Goal: Task Accomplishment & Management: Manage account settings

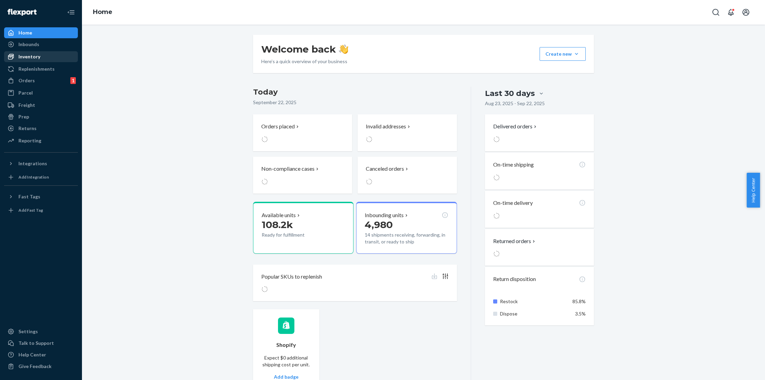
click at [36, 58] on div "Inventory" at bounding box center [29, 56] width 22 height 7
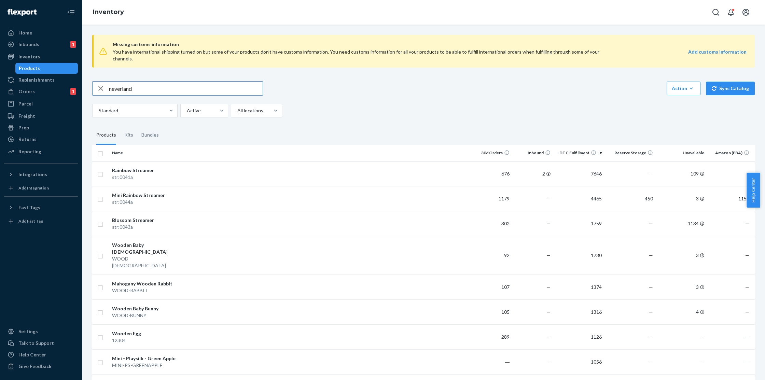
type input "neverland"
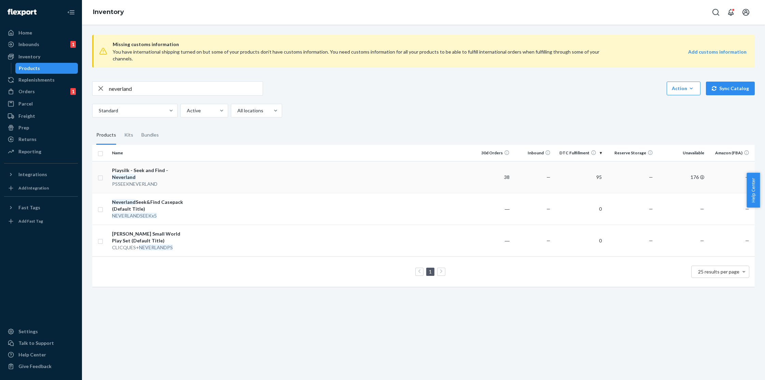
click at [176, 167] on div "Playsilk - Seek and Find - [GEOGRAPHIC_DATA]" at bounding box center [147, 174] width 71 height 14
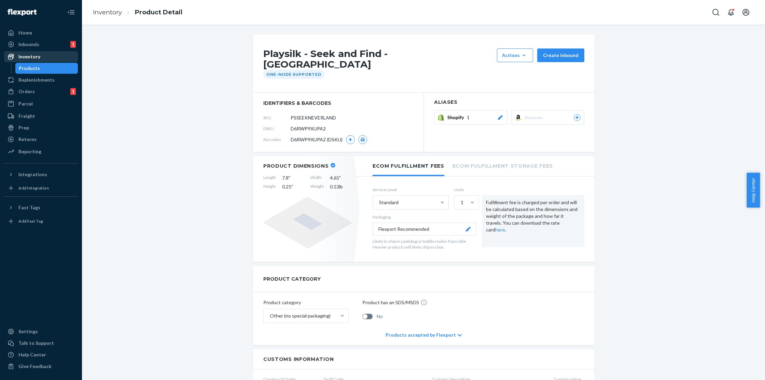
click at [41, 61] on div "Inventory" at bounding box center [41, 57] width 72 height 10
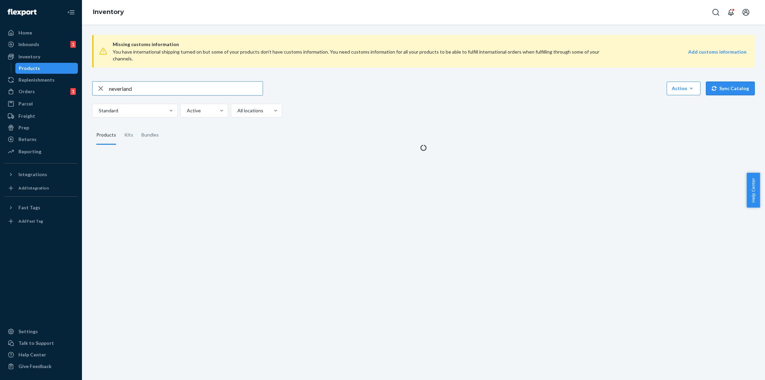
click at [728, 82] on button "Sync Catalog" at bounding box center [730, 89] width 49 height 14
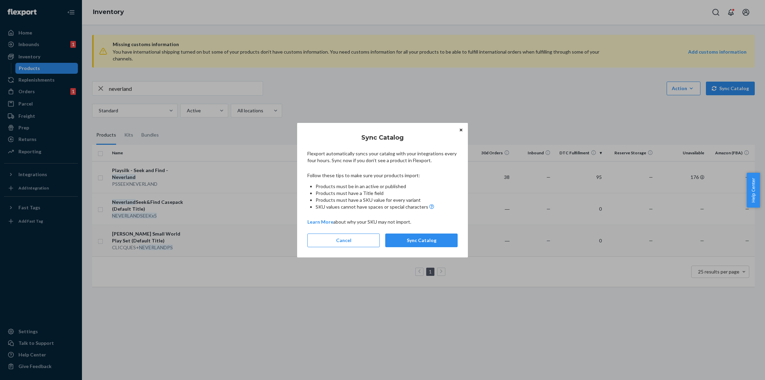
drag, startPoint x: 437, startPoint y: 241, endPoint x: 452, endPoint y: 221, distance: 24.7
click at [437, 241] on button "Sync Catalog" at bounding box center [421, 241] width 72 height 14
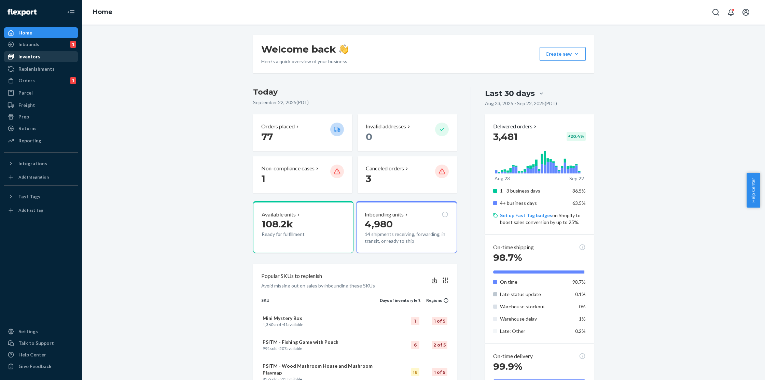
click at [26, 58] on div "Inventory" at bounding box center [29, 56] width 22 height 7
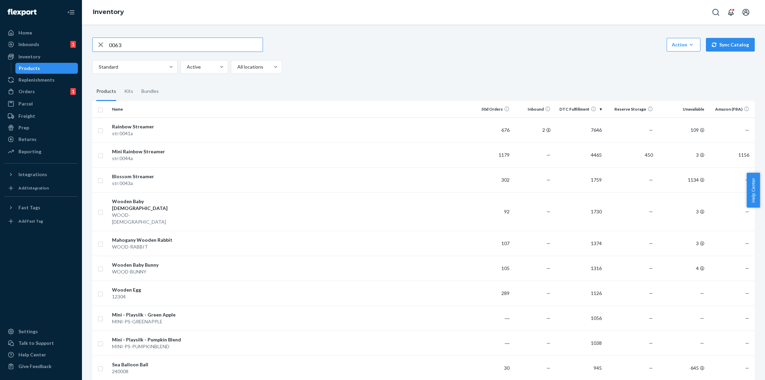
type input "0063"
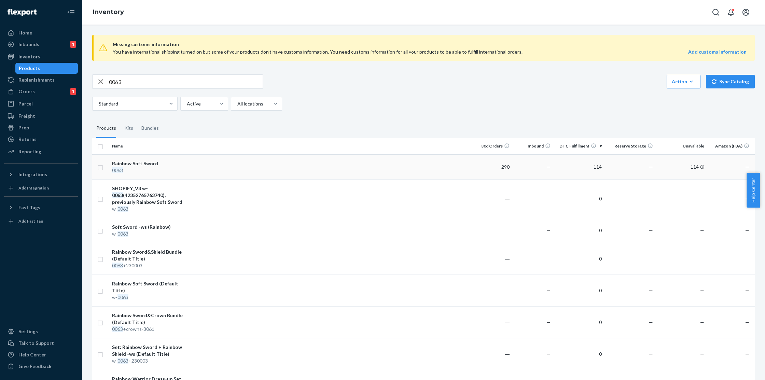
click at [158, 160] on div "Rainbow Soft Sword" at bounding box center [147, 163] width 71 height 7
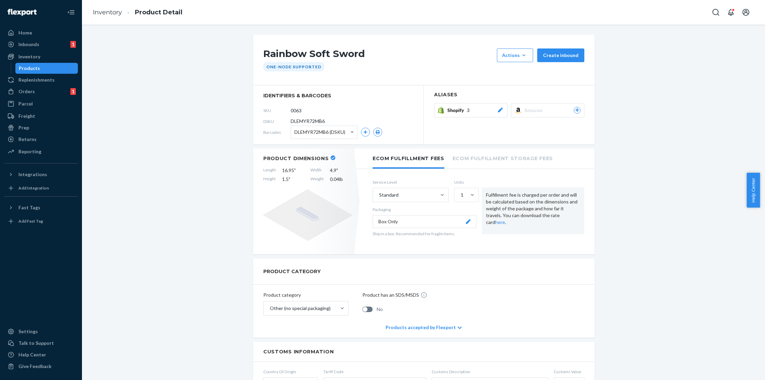
click at [477, 114] on button "Shopify 3" at bounding box center [470, 110] width 73 height 14
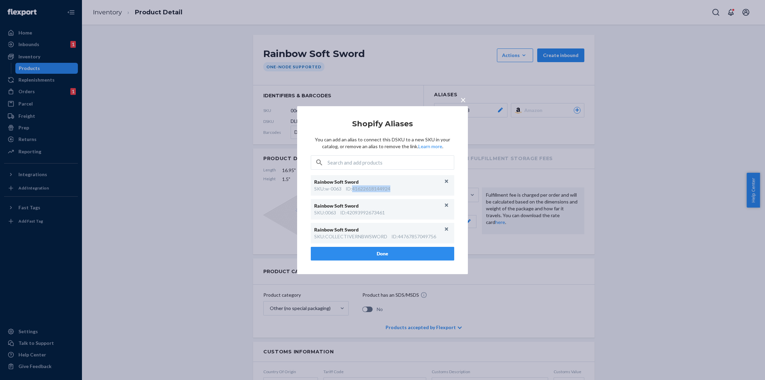
drag, startPoint x: 405, startPoint y: 188, endPoint x: 355, endPoint y: 191, distance: 49.9
click at [355, 191] on div "SKU : w-0063 ID : 41622618144924" at bounding box center [382, 189] width 137 height 7
copy div "41622618144924"
click at [443, 179] on button "Unlink" at bounding box center [447, 181] width 10 height 10
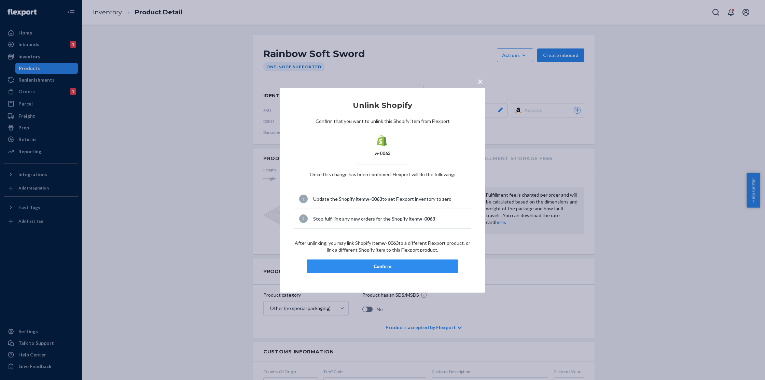
click at [389, 270] on div "Confirm" at bounding box center [382, 266] width 139 height 7
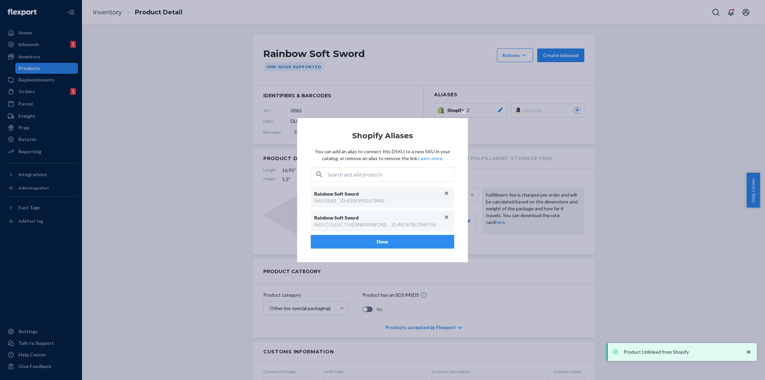
click at [465, 113] on span "×" at bounding box center [463, 112] width 5 height 12
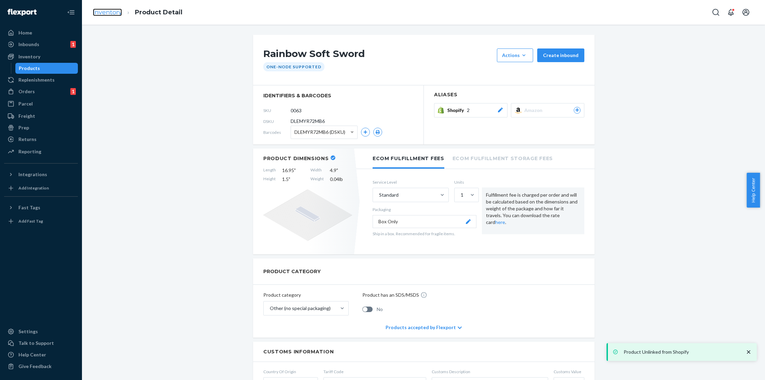
click at [106, 9] on link "Inventory" at bounding box center [107, 13] width 29 height 8
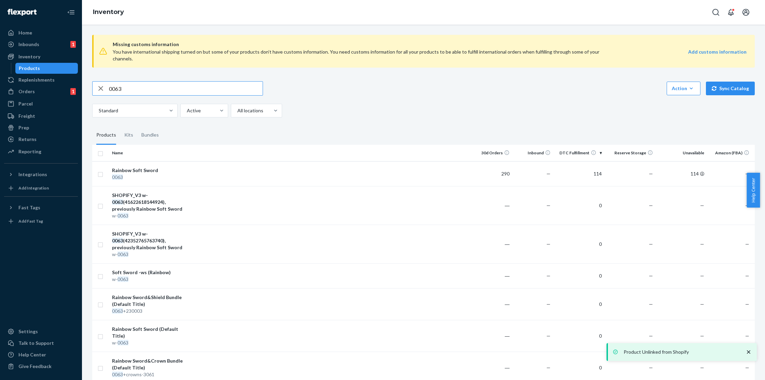
drag, startPoint x: 144, startPoint y: 84, endPoint x: 85, endPoint y: 84, distance: 59.1
click at [85, 84] on div "Missing customs information You have international shipping turned on but some …" at bounding box center [423, 203] width 683 height 356
type input "502332"
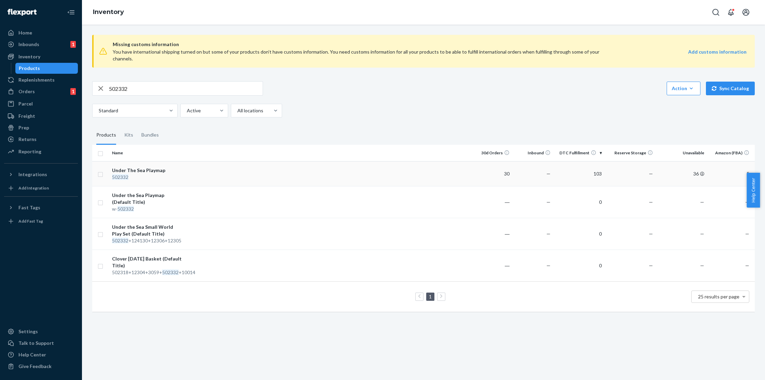
click at [183, 174] on td "Under The Sea Playmap 502332" at bounding box center [147, 173] width 77 height 25
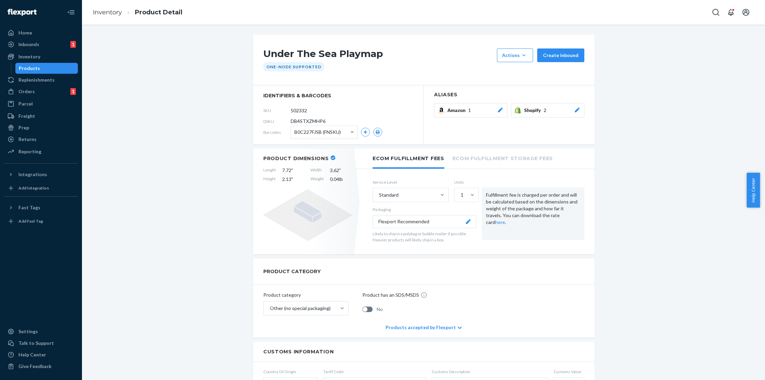
click at [534, 113] on span "Shopify" at bounding box center [533, 110] width 19 height 7
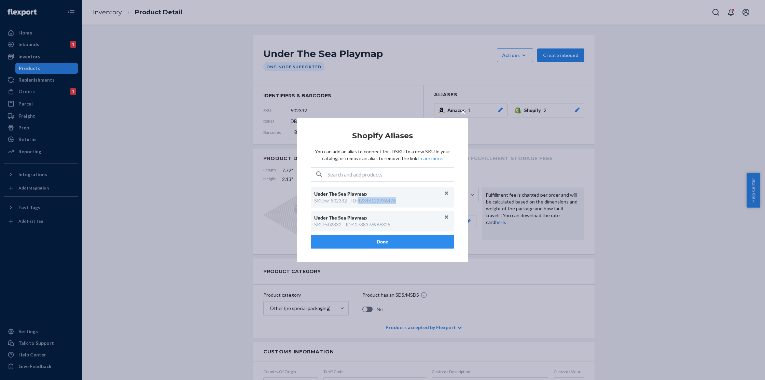
drag, startPoint x: 400, startPoint y: 202, endPoint x: 359, endPoint y: 202, distance: 40.3
click at [359, 202] on div "SKU : w-502332 ID : 42346122936476" at bounding box center [382, 200] width 137 height 7
copy div "42346122936476"
click at [446, 195] on button "Unlink" at bounding box center [447, 193] width 10 height 10
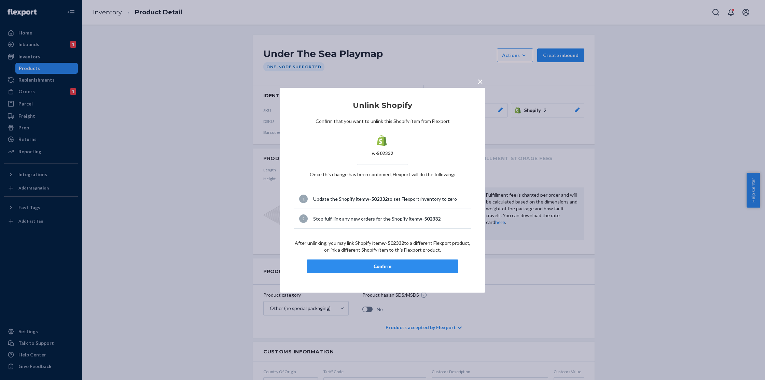
drag, startPoint x: 384, startPoint y: 264, endPoint x: 412, endPoint y: 263, distance: 28.4
click at [384, 265] on div "Confirm" at bounding box center [382, 266] width 139 height 7
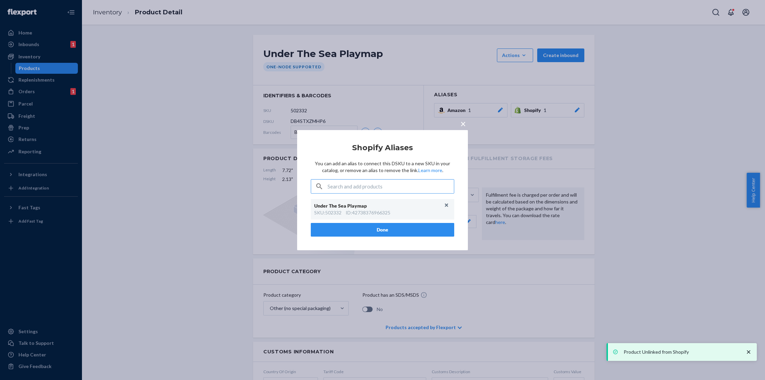
click at [388, 229] on button "Done" at bounding box center [383, 230] width 144 height 14
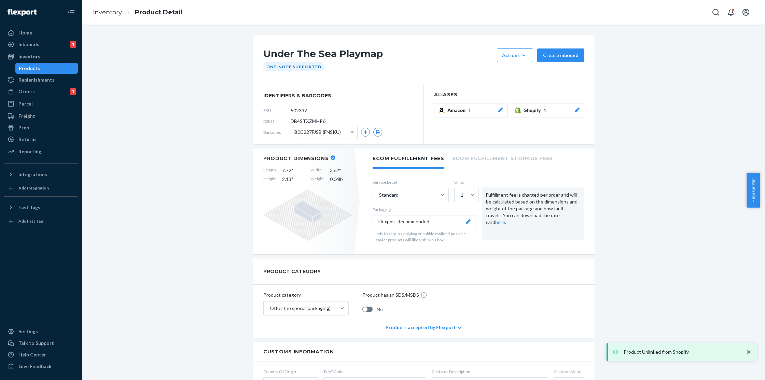
click at [51, 58] on div "Inventory" at bounding box center [41, 57] width 72 height 10
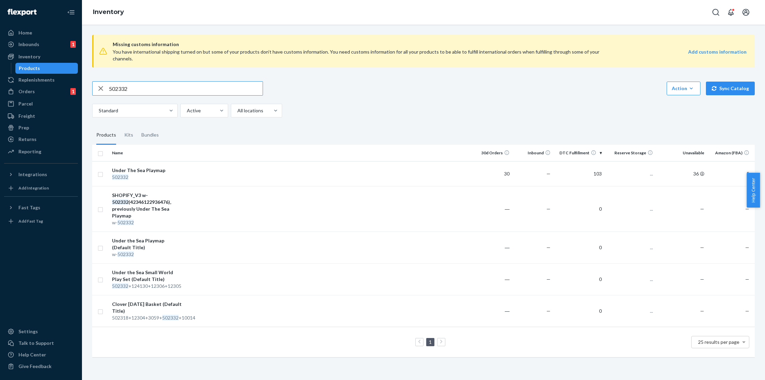
drag, startPoint x: 147, startPoint y: 86, endPoint x: 87, endPoint y: 82, distance: 59.9
click at [87, 82] on div "Missing customs information You have international shipping turned on but some …" at bounding box center [423, 196] width 673 height 335
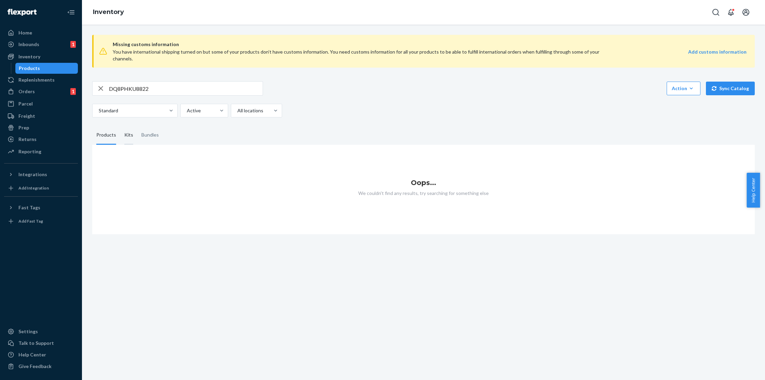
click at [128, 130] on div "Kits" at bounding box center [128, 135] width 9 height 19
click at [120, 126] on input "Kits" at bounding box center [120, 126] width 0 height 0
click at [145, 130] on div "Bundles" at bounding box center [149, 135] width 17 height 19
click at [137, 126] on input "Bundles" at bounding box center [137, 126] width 0 height 0
click at [103, 126] on div "Products" at bounding box center [106, 135] width 20 height 19
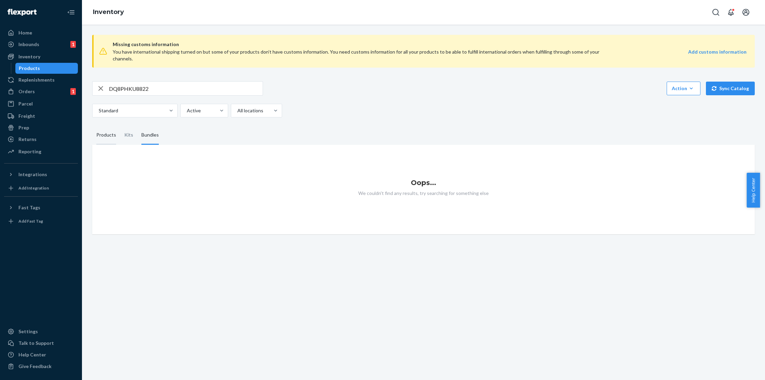
click at [92, 126] on input "Products" at bounding box center [92, 126] width 0 height 0
drag, startPoint x: 165, startPoint y: 79, endPoint x: 103, endPoint y: 78, distance: 61.5
click at [103, 82] on div "DQ8PHKU8822" at bounding box center [178, 89] width 170 height 14
paste input "W68KN438SW"
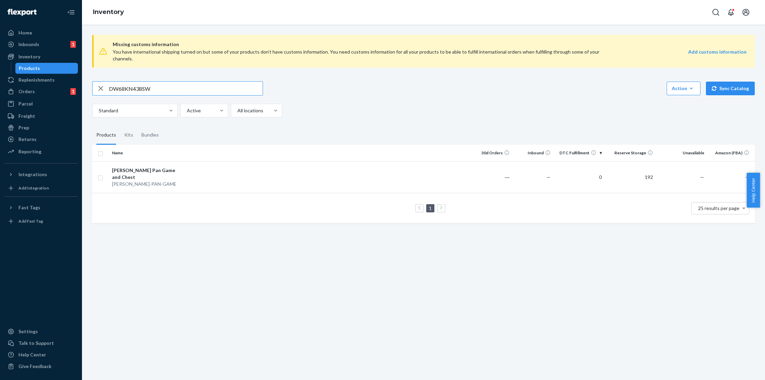
drag, startPoint x: 159, startPoint y: 80, endPoint x: 106, endPoint y: 79, distance: 53.6
click at [106, 82] on div "DW68KN438SW" at bounding box center [178, 89] width 170 height 14
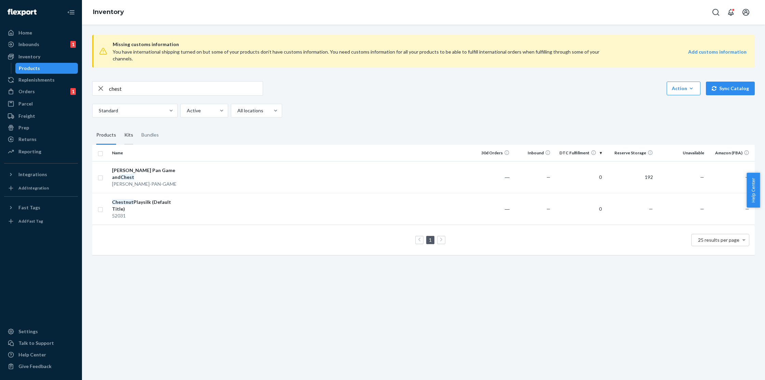
click at [133, 129] on div "Kits" at bounding box center [128, 135] width 17 height 19
click at [120, 126] on input "Kits" at bounding box center [120, 126] width 0 height 0
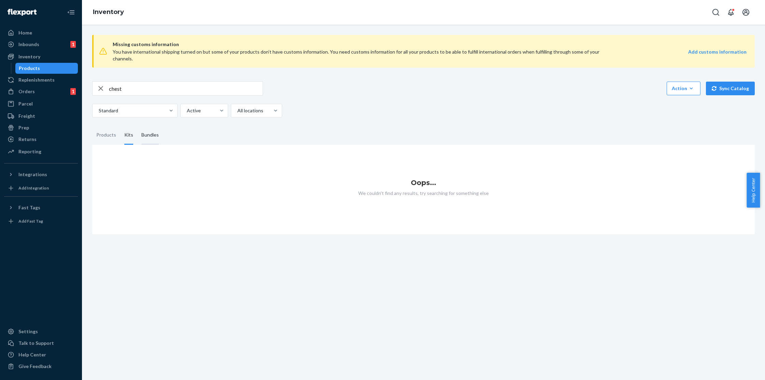
click at [148, 129] on div "Bundles" at bounding box center [149, 135] width 17 height 19
click at [137, 126] on input "Bundles" at bounding box center [137, 126] width 0 height 0
click at [112, 131] on div "Products" at bounding box center [106, 135] width 20 height 19
click at [92, 126] on input "Products" at bounding box center [92, 126] width 0 height 0
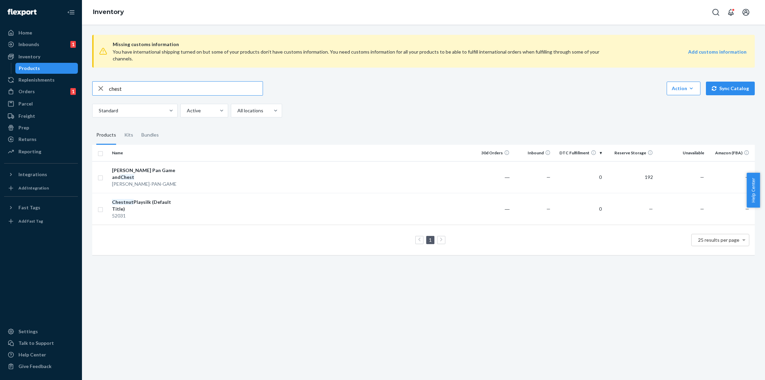
drag, startPoint x: 162, startPoint y: 80, endPoint x: 108, endPoint y: 78, distance: 54.4
click at [108, 82] on div "chest" at bounding box center [178, 89] width 170 height 14
type input "peter pan"
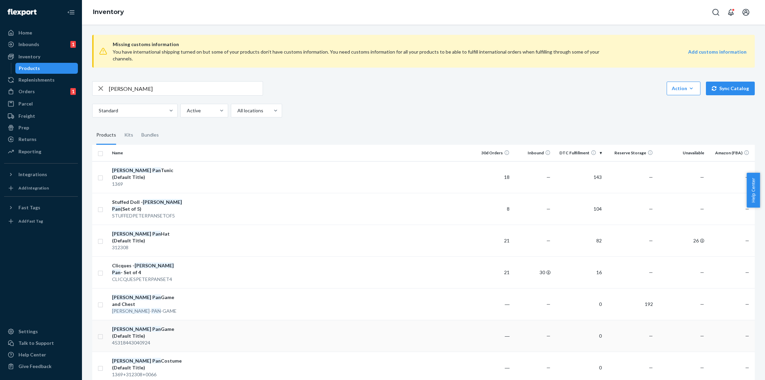
click at [164, 320] on td "Peter Pan Game (Default Title) 45318443040924" at bounding box center [147, 336] width 77 height 32
